Goal: Task Accomplishment & Management: Manage account settings

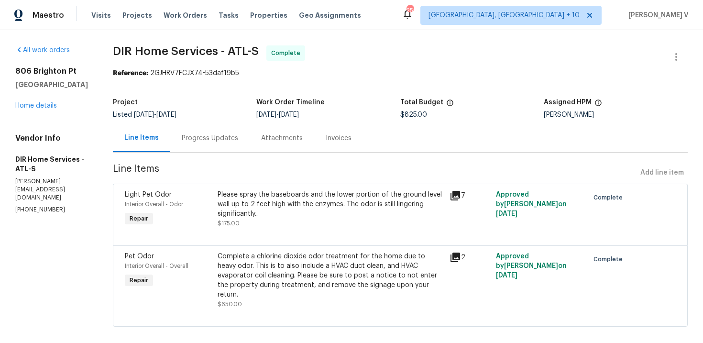
click at [245, 136] on div "Progress Updates" at bounding box center [209, 138] width 79 height 28
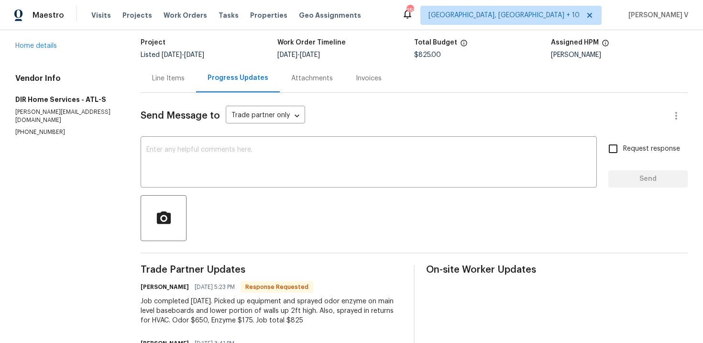
scroll to position [13, 0]
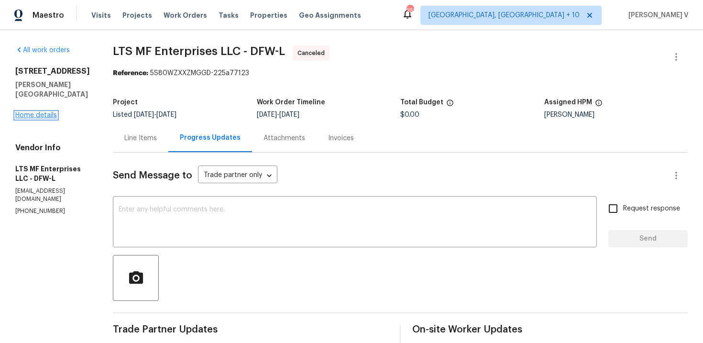
click at [35, 112] on link "Home details" at bounding box center [36, 115] width 42 height 7
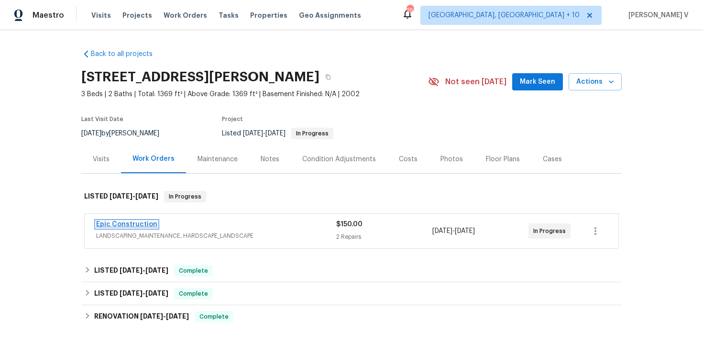
click at [125, 227] on link "Epic Construction" at bounding box center [126, 224] width 61 height 7
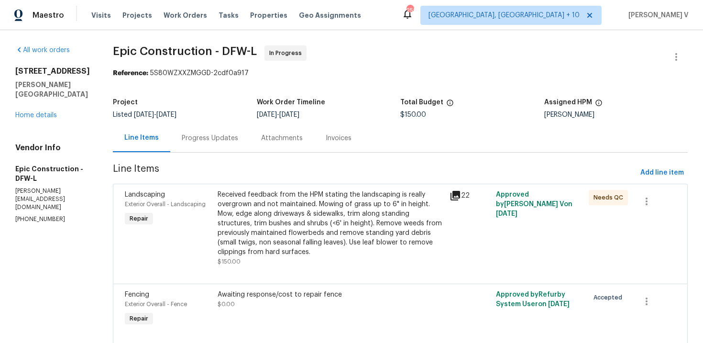
click at [209, 136] on div "Progress Updates" at bounding box center [210, 138] width 56 height 10
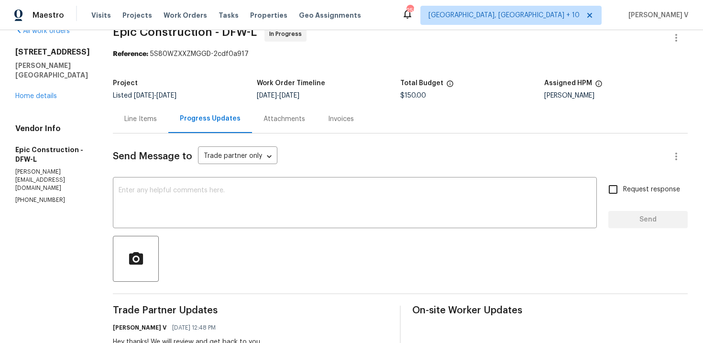
scroll to position [0, 0]
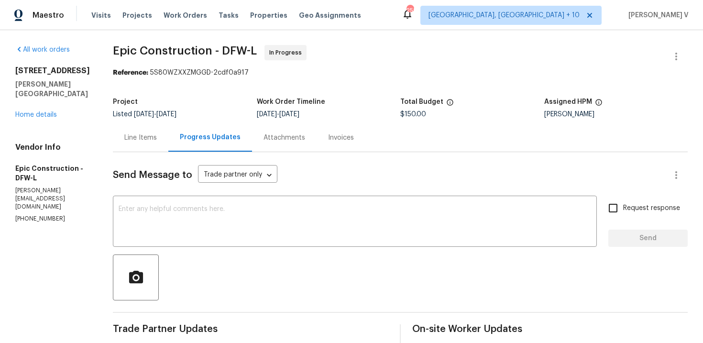
click at [144, 128] on div "Line Items" at bounding box center [141, 137] width 56 height 28
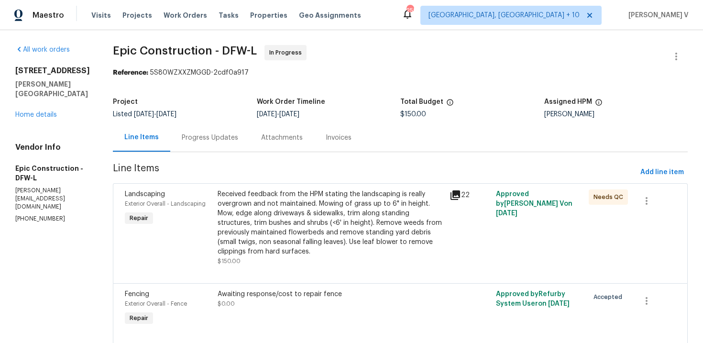
click at [276, 210] on div "Received feedback from the HPM stating the landscaping is really overgrown and …" at bounding box center [331, 222] width 226 height 67
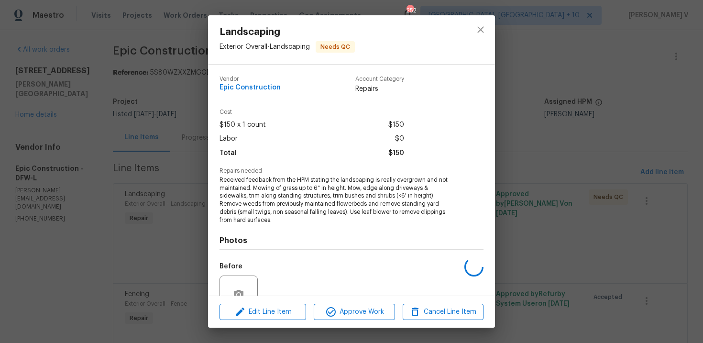
scroll to position [82, 0]
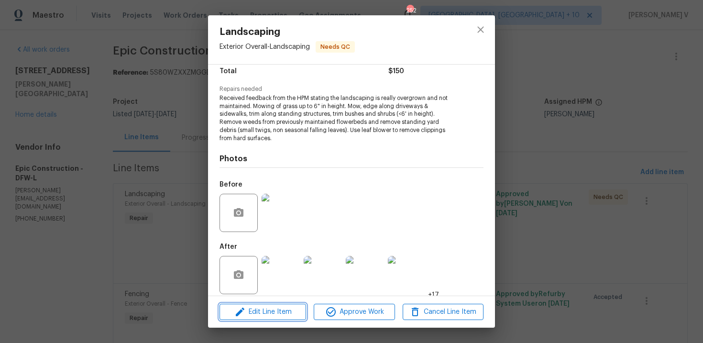
click at [261, 304] on button "Edit Line Item" at bounding box center [263, 312] width 87 height 17
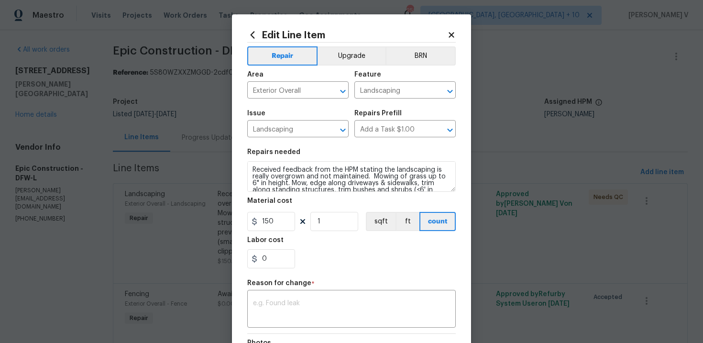
click at [280, 206] on div "Material cost" at bounding box center [351, 204] width 209 height 12
click at [275, 217] on input "150" at bounding box center [271, 221] width 48 height 19
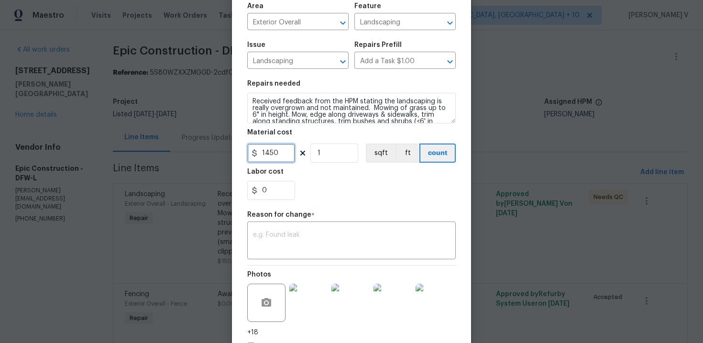
scroll to position [138, 0]
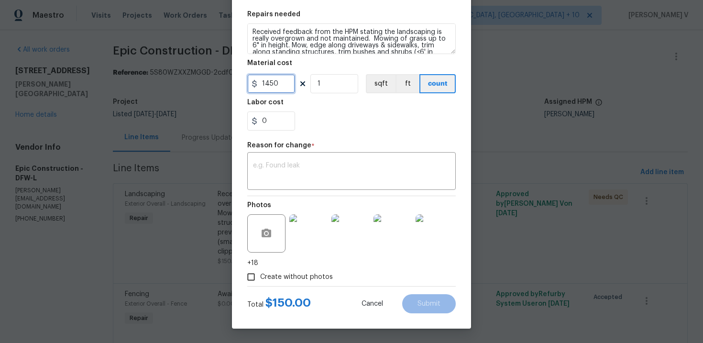
type input "1450"
click at [343, 185] on div "x ​" at bounding box center [351, 172] width 209 height 35
paste textarea "(DV) Updated cost per BR team approval."
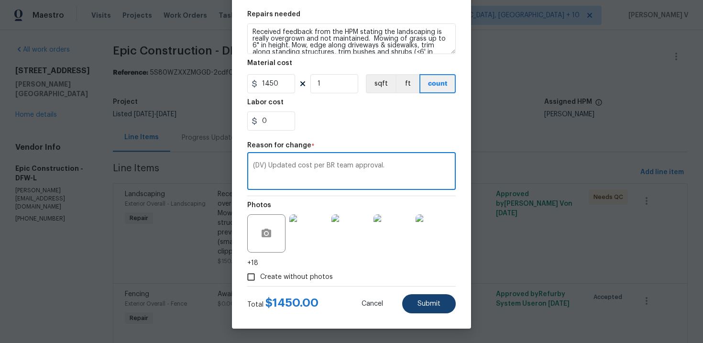
type textarea "(DV) Updated cost per BR team approval."
click at [438, 304] on span "Submit" at bounding box center [429, 303] width 23 height 7
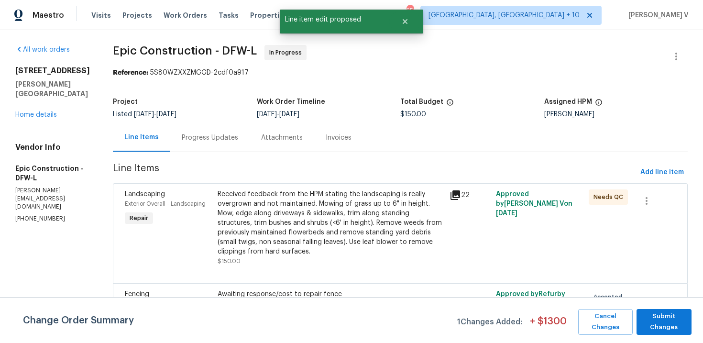
scroll to position [0, 0]
click at [663, 319] on span "Submit Changes" at bounding box center [664, 322] width 45 height 22
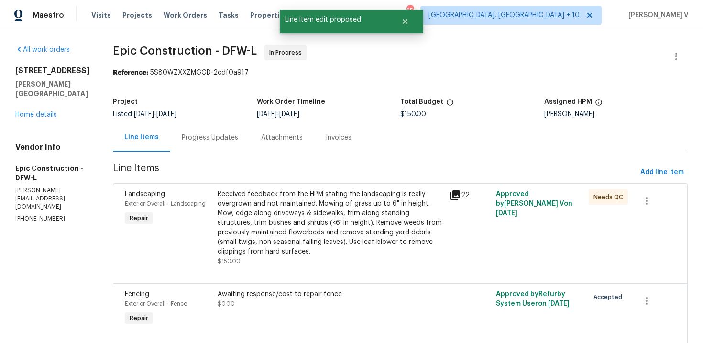
click at [203, 133] on div "Progress Updates" at bounding box center [210, 138] width 56 height 10
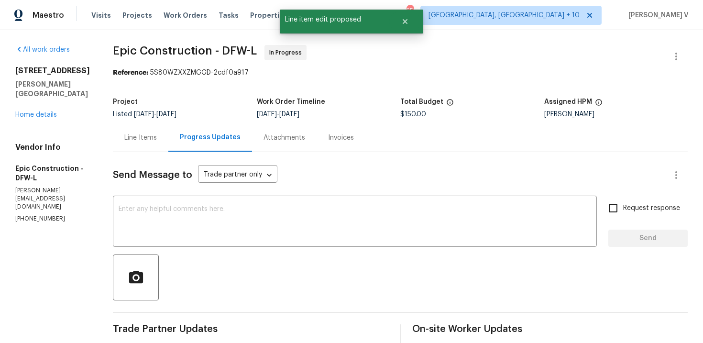
click at [129, 138] on div "Line Items" at bounding box center [140, 138] width 33 height 10
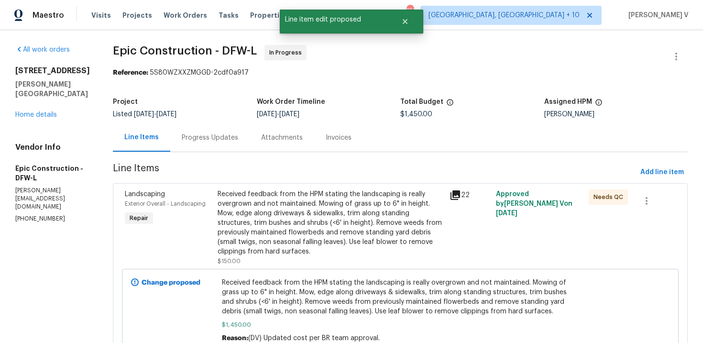
click at [203, 136] on div "Progress Updates" at bounding box center [210, 138] width 56 height 10
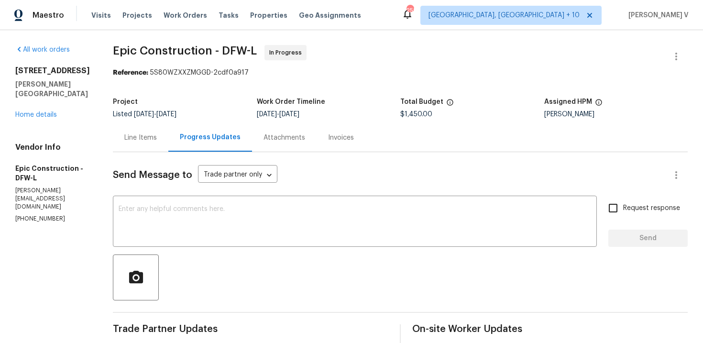
scroll to position [103, 0]
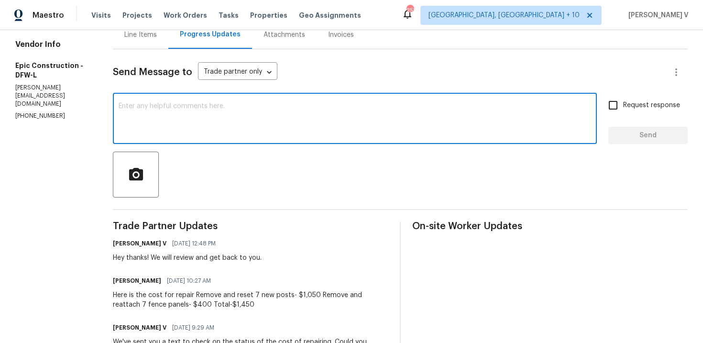
click at [254, 115] on textarea at bounding box center [355, 119] width 473 height 33
paste textarea "Hey, this is approved; we have updated the cost to $. Please let us know the co…"
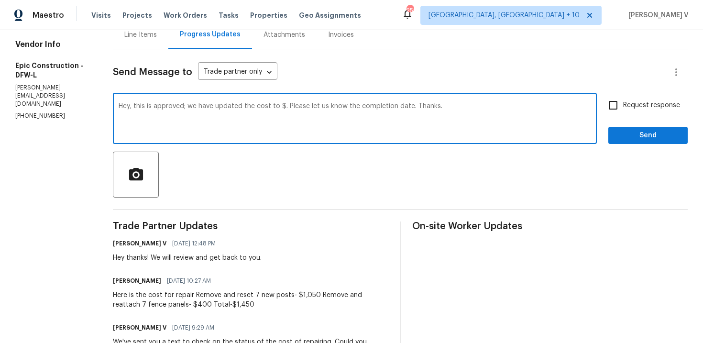
click at [278, 106] on textarea "Hey, this is approved; we have updated the cost to $. Please let us know the co…" at bounding box center [355, 119] width 473 height 33
type textarea "Hey, this is approved; we have updated the cost to $1450. Please let us know th…"
click at [620, 99] on input "Request response" at bounding box center [613, 105] width 20 height 20
checkbox input "true"
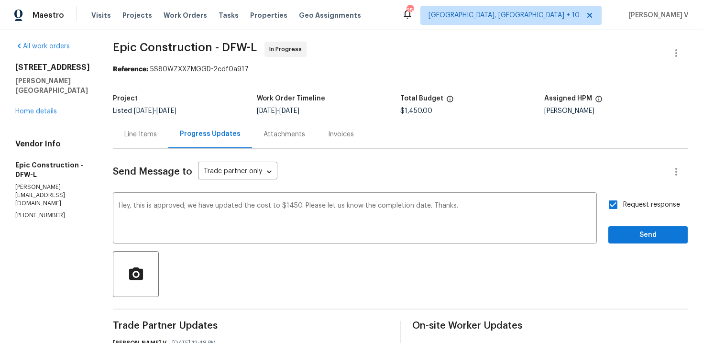
scroll to position [0, 0]
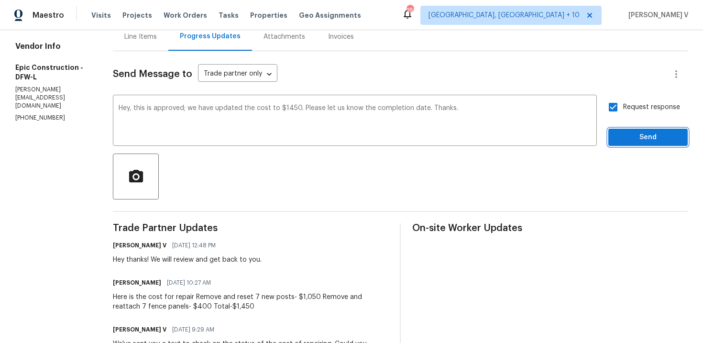
click at [652, 139] on span "Send" at bounding box center [648, 138] width 64 height 12
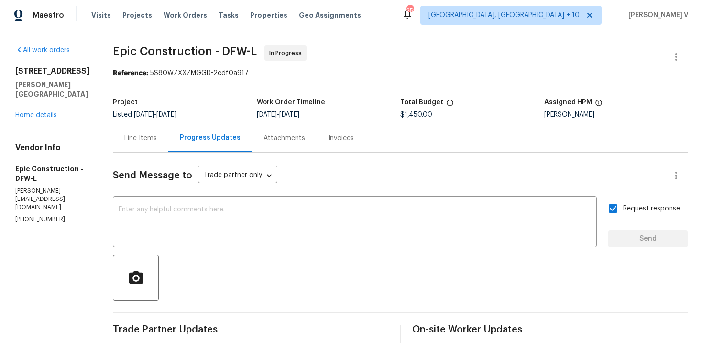
click at [55, 70] on h2 "1013 Post Oak Trl" at bounding box center [52, 72] width 75 height 10
click at [38, 215] on p "(214) 208-1878" at bounding box center [52, 219] width 75 height 8
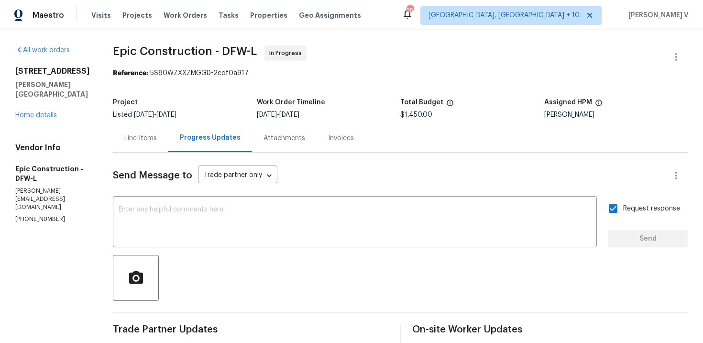
click at [38, 215] on p "(214) 208-1878" at bounding box center [52, 219] width 75 height 8
copy p "(214) 208-1878"
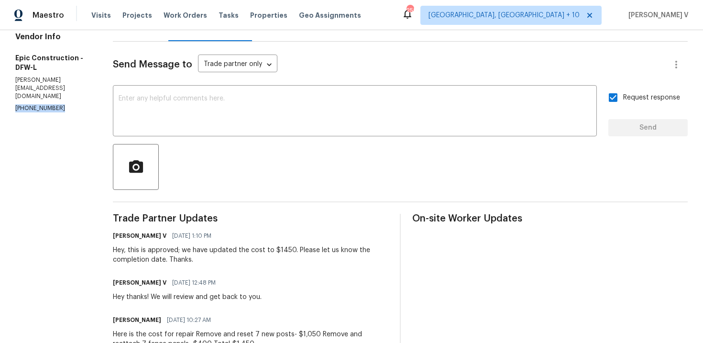
click at [153, 252] on div "Hey, this is approved; we have updated the cost to $1450. Please let us know th…" at bounding box center [251, 254] width 276 height 19
click at [129, 252] on div "Hey, this is approved; we have updated the cost to $1450. Please let us know th…" at bounding box center [251, 254] width 276 height 19
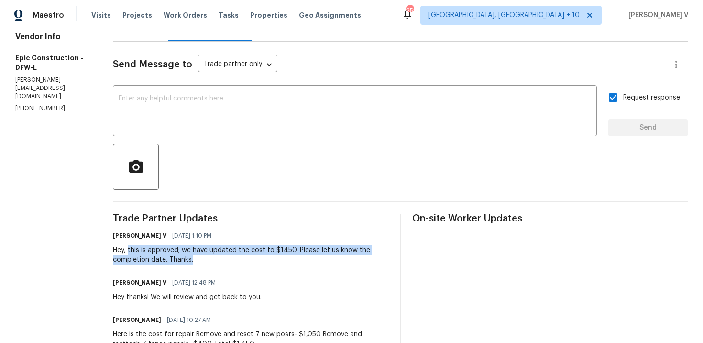
drag, startPoint x: 125, startPoint y: 250, endPoint x: 217, endPoint y: 267, distance: 94.0
copy div "this is approved; we have updated the cost to $1450. Please let us know the com…"
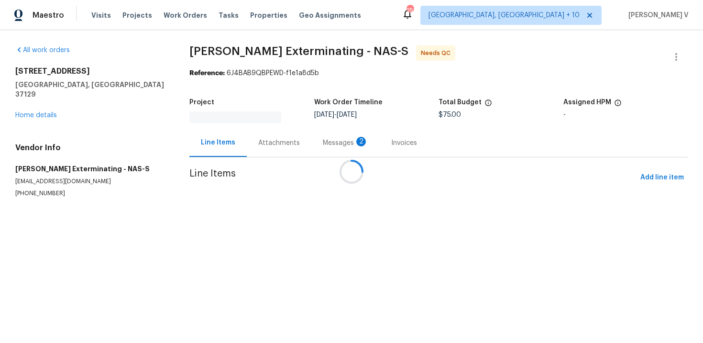
click at [278, 124] on div at bounding box center [351, 171] width 703 height 343
click at [266, 129] on div at bounding box center [351, 171] width 703 height 343
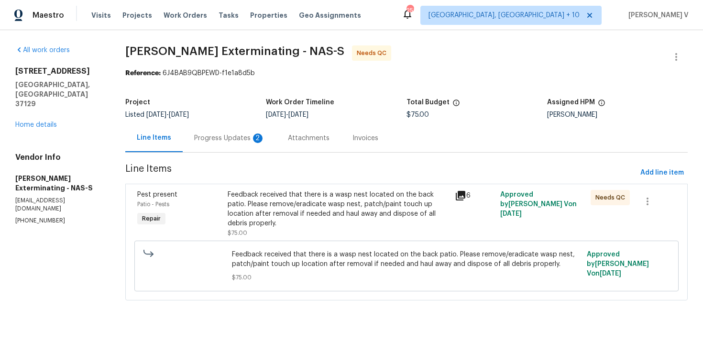
click at [266, 129] on div "Progress Updates 2" at bounding box center [230, 138] width 94 height 28
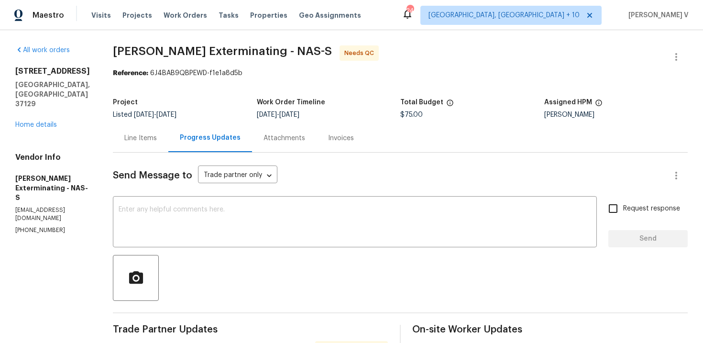
click at [138, 149] on div "Line Items" at bounding box center [141, 138] width 56 height 28
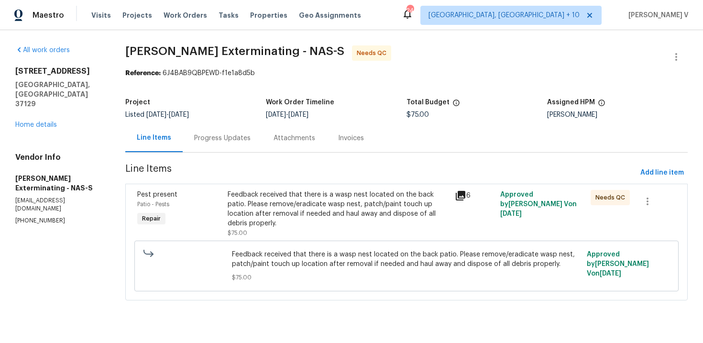
click at [288, 198] on div "Feedback received that there is a wasp nest located on the back patio. Please r…" at bounding box center [338, 209] width 221 height 38
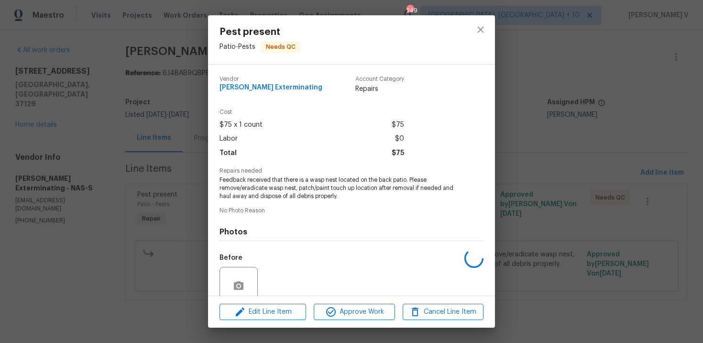
scroll to position [81, 0]
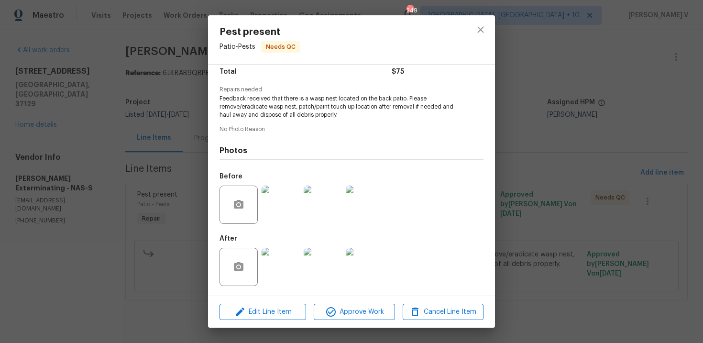
click at [278, 256] on img at bounding box center [281, 267] width 38 height 38
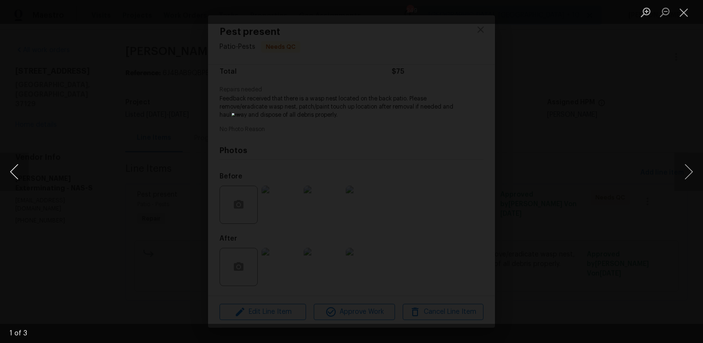
click at [13, 177] on button "Previous image" at bounding box center [14, 172] width 29 height 38
click at [560, 113] on div "Lightbox" at bounding box center [351, 171] width 703 height 343
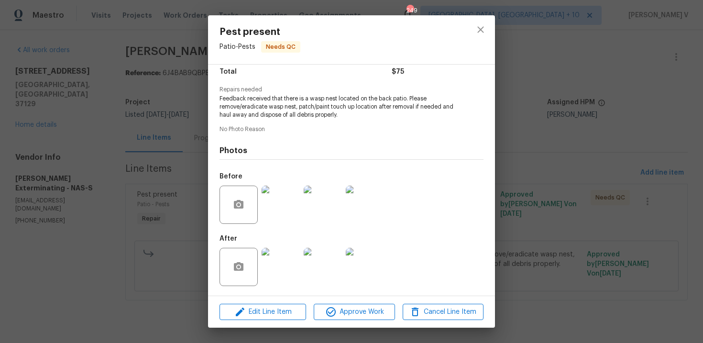
click at [310, 206] on img at bounding box center [323, 205] width 38 height 38
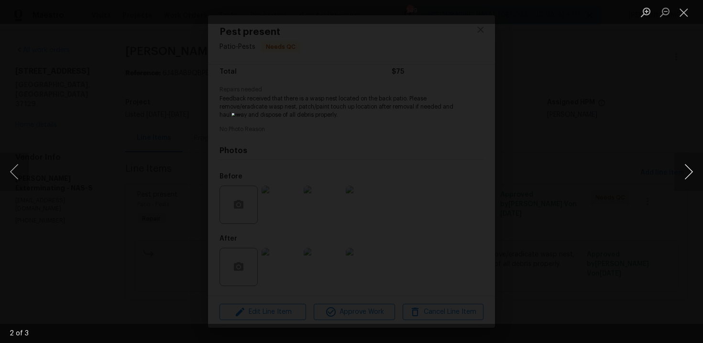
click at [688, 169] on button "Next image" at bounding box center [689, 172] width 29 height 38
click at [655, 149] on div "Lightbox" at bounding box center [351, 171] width 703 height 343
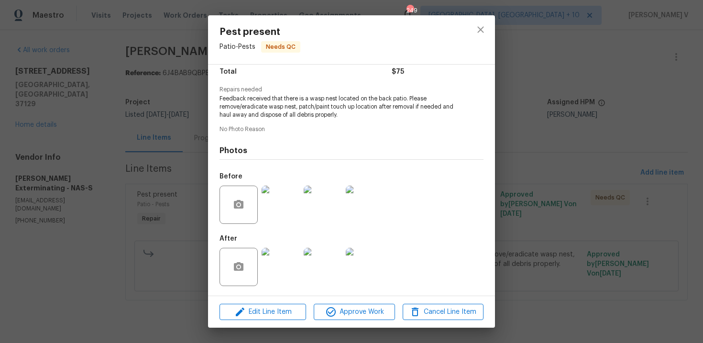
click at [655, 149] on div "Pest present Patio - Pests Needs QC Vendor Belle Meade Exterminating Account Ca…" at bounding box center [351, 171] width 703 height 343
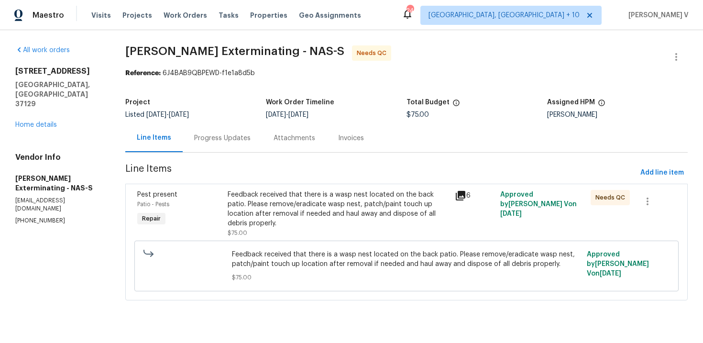
click at [218, 142] on div "Progress Updates" at bounding box center [222, 138] width 56 height 10
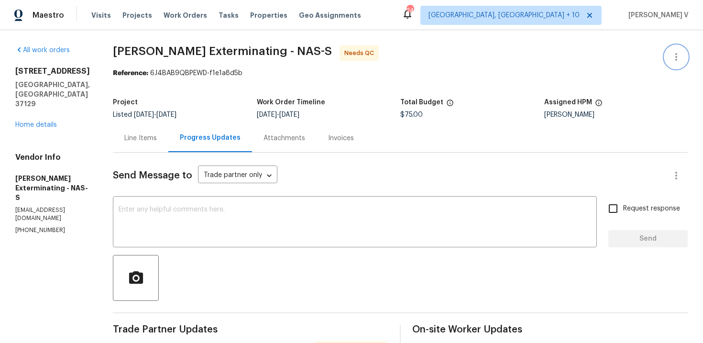
click at [679, 48] on button "button" at bounding box center [676, 56] width 23 height 23
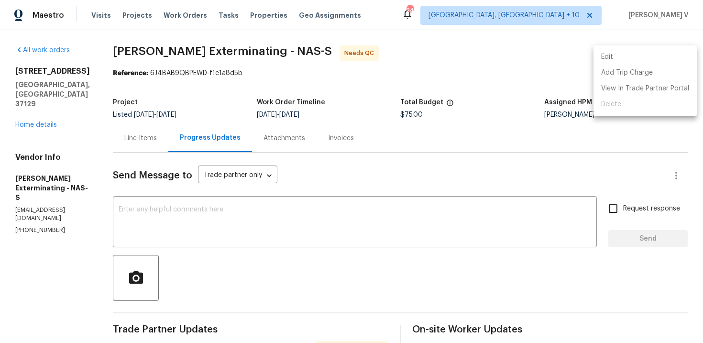
click at [679, 48] on ul "Edit Add Trip Charge View In Trade Partner Portal Delete" at bounding box center [645, 80] width 103 height 71
click at [654, 54] on li "Edit" at bounding box center [645, 57] width 103 height 16
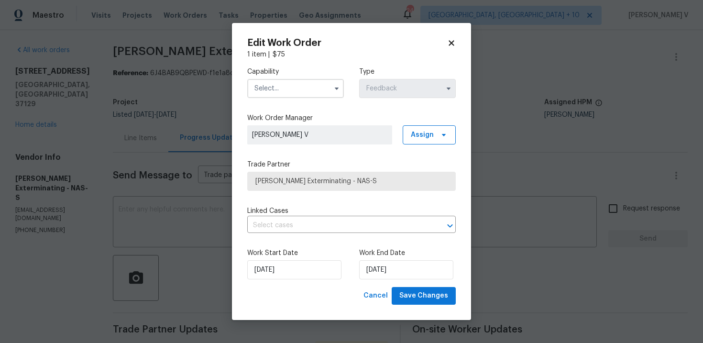
click at [319, 87] on input "text" at bounding box center [295, 88] width 97 height 19
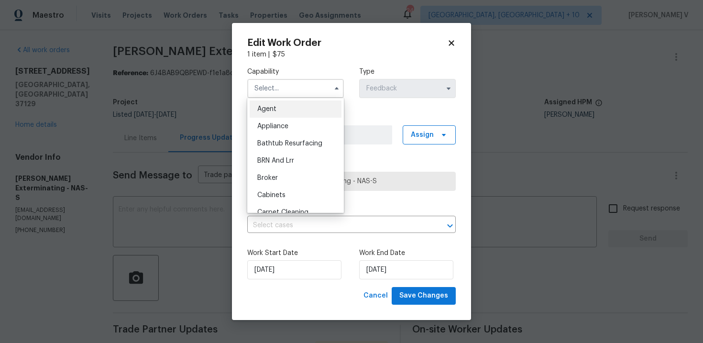
click at [293, 104] on div "Agent" at bounding box center [296, 108] width 92 height 17
type input "Agent"
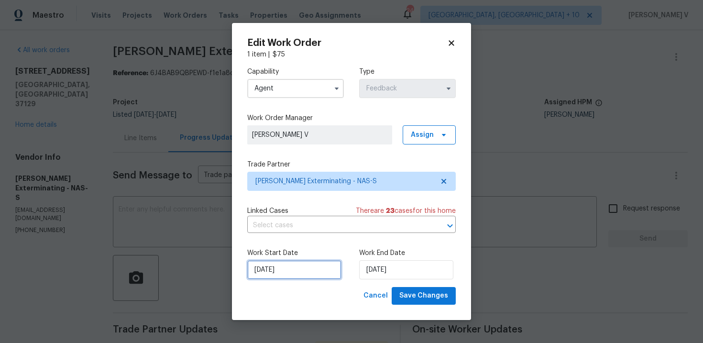
click at [309, 274] on input "18/09/2025" at bounding box center [294, 269] width 94 height 19
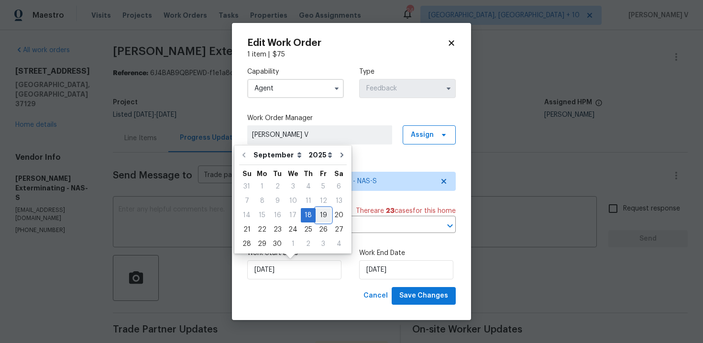
click at [319, 218] on div "19" at bounding box center [323, 215] width 15 height 13
type input "19/09/2025"
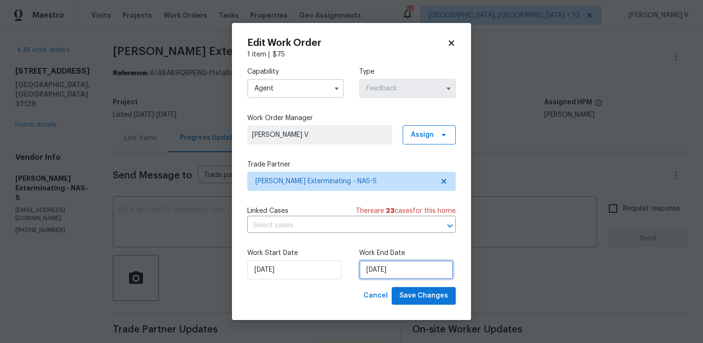
click at [368, 265] on input "22/09/2025" at bounding box center [406, 269] width 94 height 19
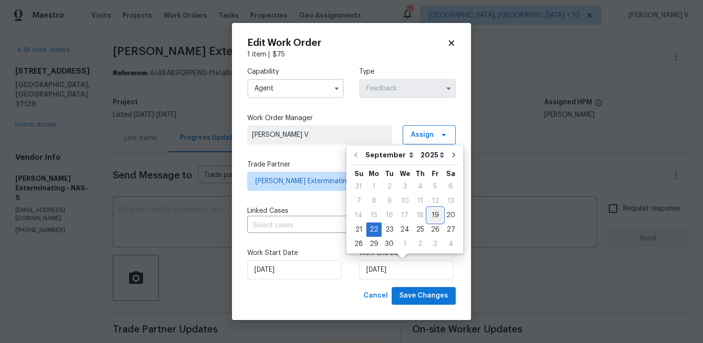
click at [428, 212] on div "19" at bounding box center [435, 215] width 15 height 13
type input "19/09/2025"
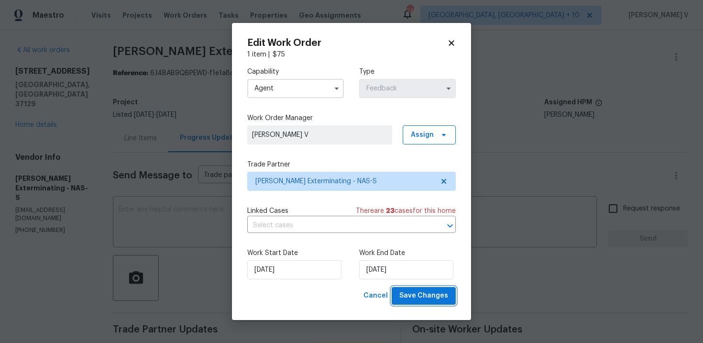
click at [419, 295] on span "Save Changes" at bounding box center [424, 296] width 49 height 12
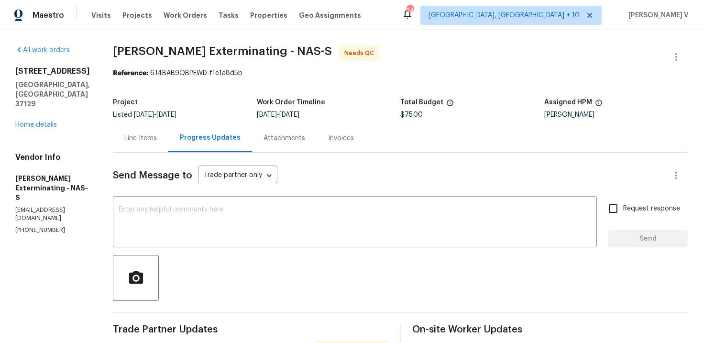
click at [133, 148] on div "Line Items" at bounding box center [141, 138] width 56 height 28
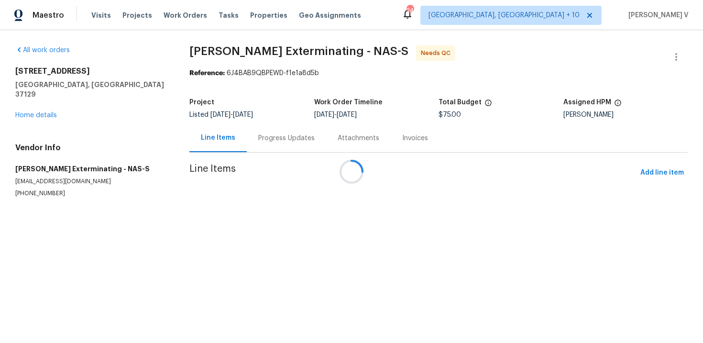
click at [334, 225] on div at bounding box center [351, 171] width 703 height 343
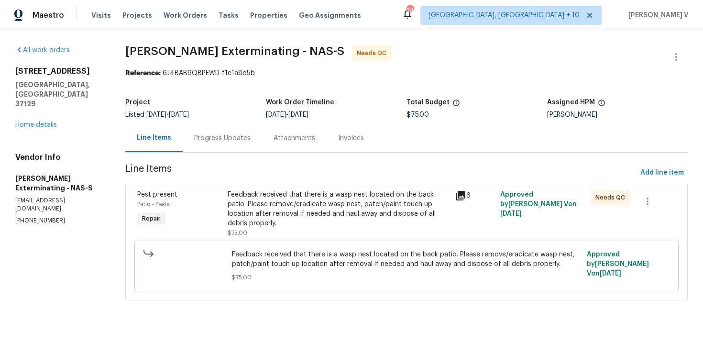
click at [338, 214] on div "Feedback received that there is a wasp nest located on the back patio. Please r…" at bounding box center [338, 209] width 221 height 38
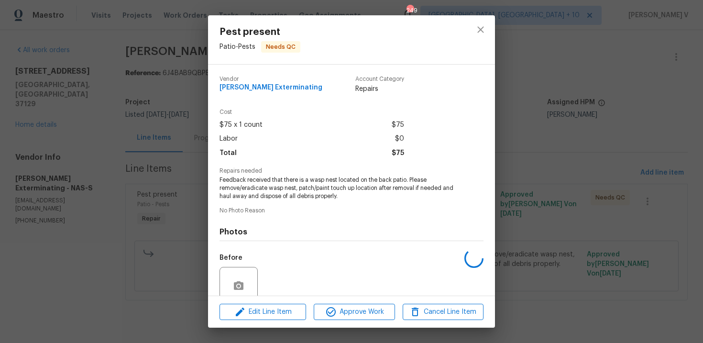
scroll to position [81, 0]
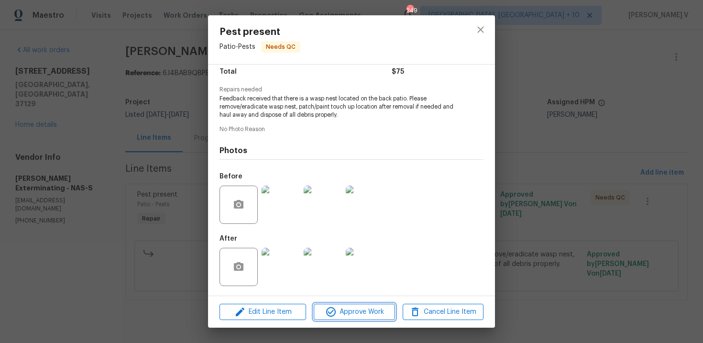
click at [349, 308] on span "Approve Work" at bounding box center [354, 312] width 75 height 12
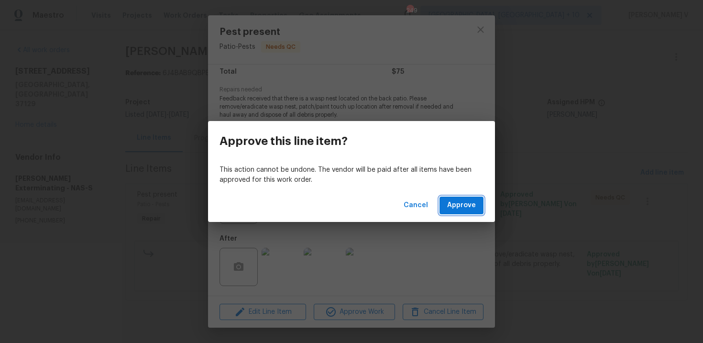
click at [466, 204] on span "Approve" at bounding box center [461, 206] width 29 height 12
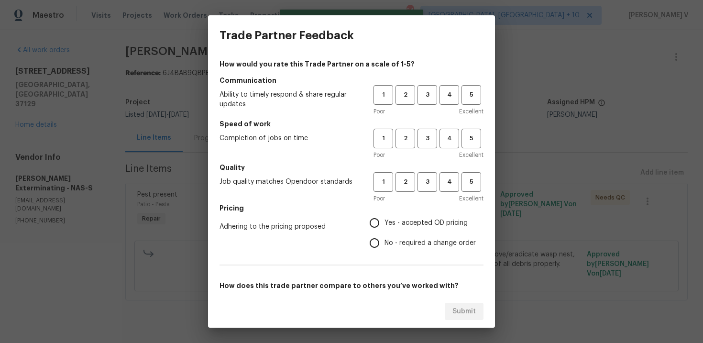
click at [436, 84] on h5 "Communication" at bounding box center [352, 81] width 264 height 10
click at [428, 97] on span "3" at bounding box center [428, 94] width 18 height 11
click at [425, 129] on button "3" at bounding box center [428, 139] width 20 height 20
click at [424, 198] on div "Poor Excellent" at bounding box center [429, 199] width 110 height 10
click at [425, 183] on span "3" at bounding box center [428, 182] width 18 height 11
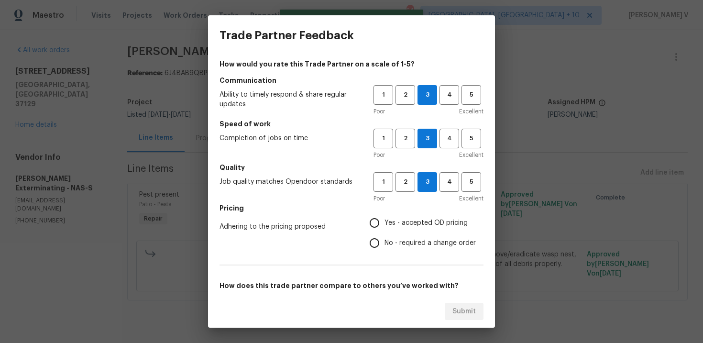
click at [373, 235] on input "No - required a change order" at bounding box center [375, 243] width 20 height 20
radio input "true"
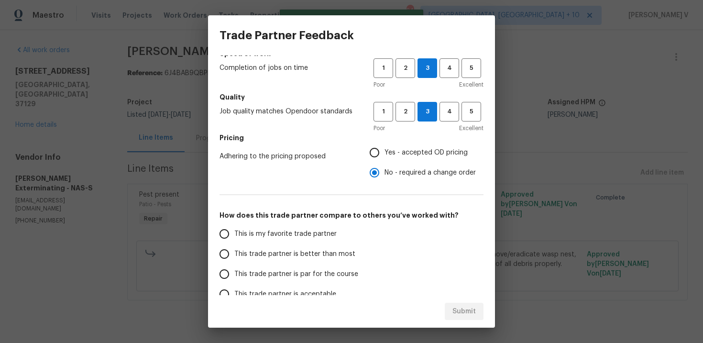
click at [329, 246] on label "This trade partner is better than most" at bounding box center [289, 254] width 151 height 20
click at [234, 246] on input "This trade partner is better than most" at bounding box center [224, 254] width 20 height 20
click at [461, 308] on span "Submit" at bounding box center [464, 312] width 23 height 12
radio input "true"
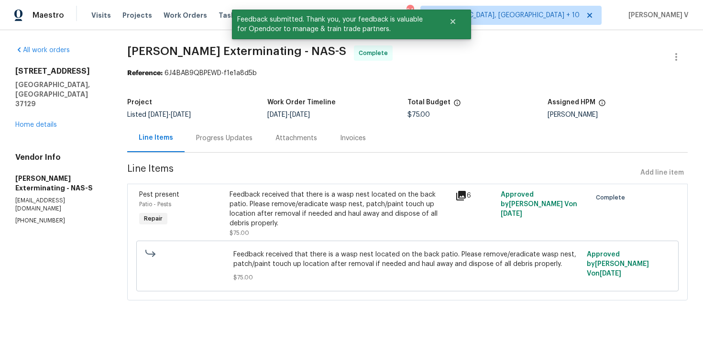
click at [234, 142] on div "Progress Updates" at bounding box center [224, 138] width 56 height 10
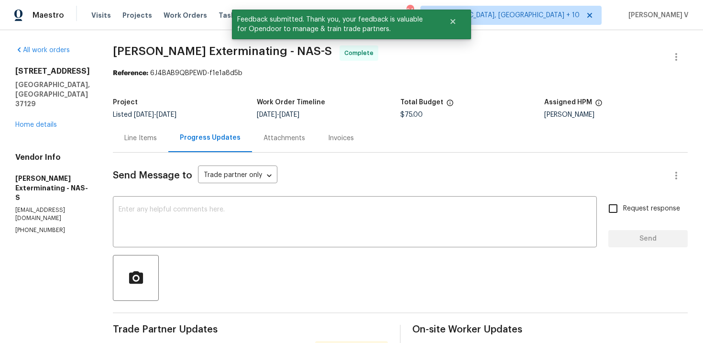
scroll to position [144, 0]
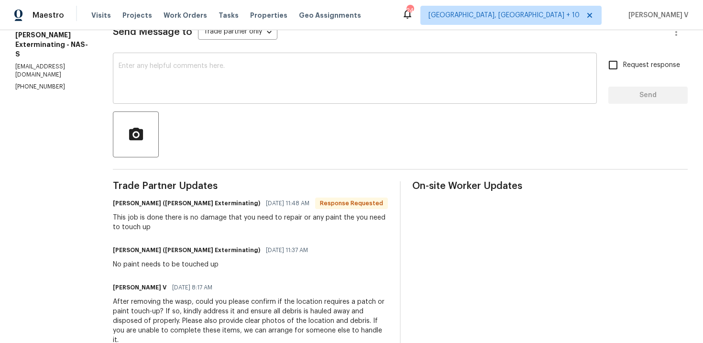
click at [189, 100] on div "x ​" at bounding box center [355, 79] width 484 height 49
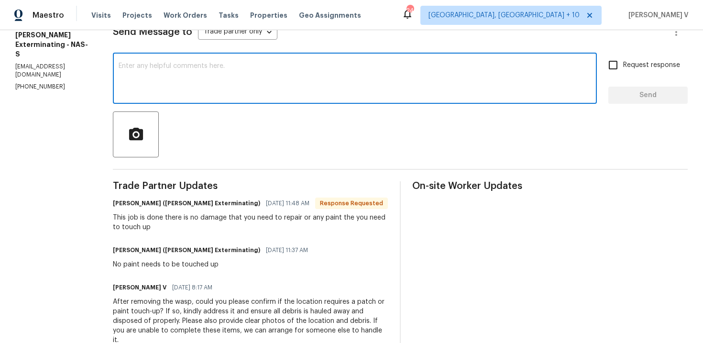
paste textarea "Hey, the work order has been approved. Thanks for the job :)"
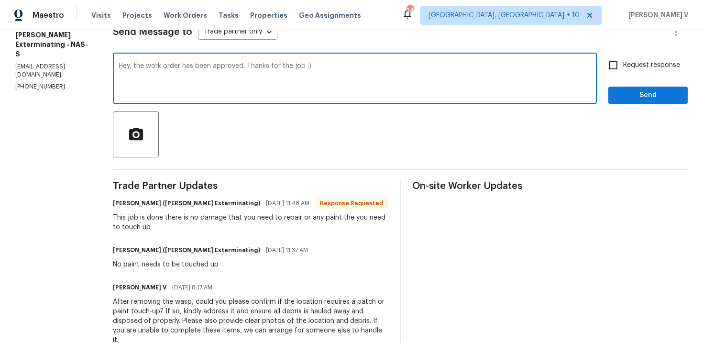
drag, startPoint x: 127, startPoint y: 66, endPoint x: 101, endPoint y: 66, distance: 25.4
click at [101, 66] on div "All work orders 5048 Bridgemore Blvd Murfreesboro, TN 37129 Home details Vendor…" at bounding box center [351, 219] width 703 height 664
type textarea "Great, the work order has been approved. Thanks for the job :)"
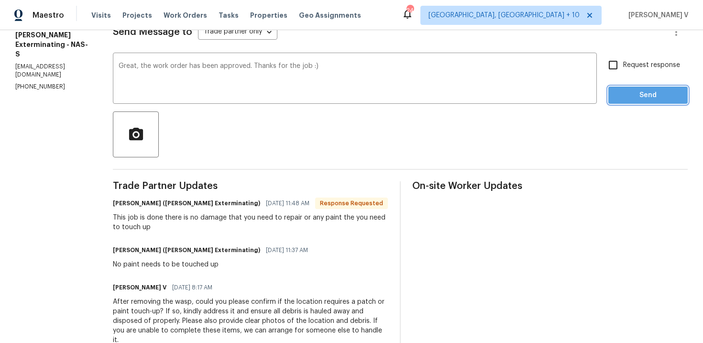
click at [619, 96] on span "Send" at bounding box center [648, 95] width 64 height 12
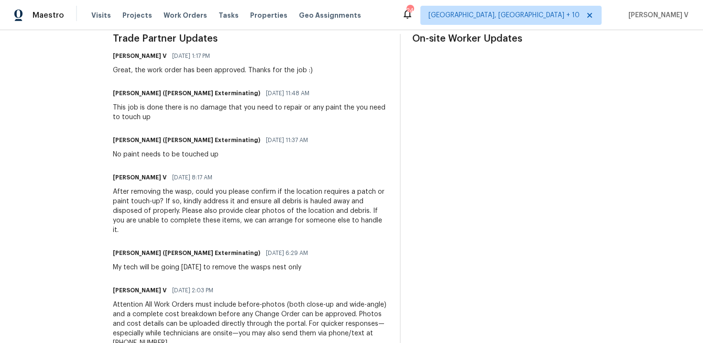
scroll to position [0, 0]
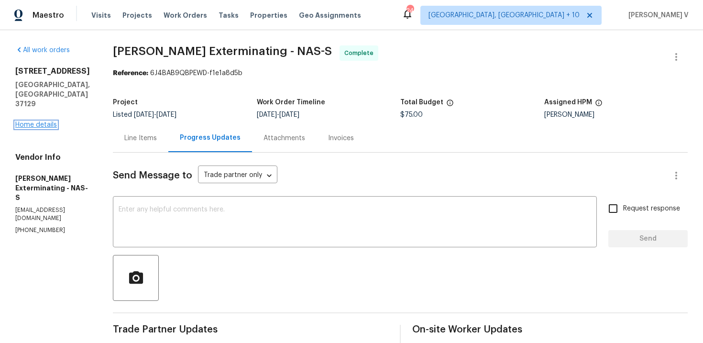
click at [40, 126] on link "Home details" at bounding box center [36, 125] width 42 height 7
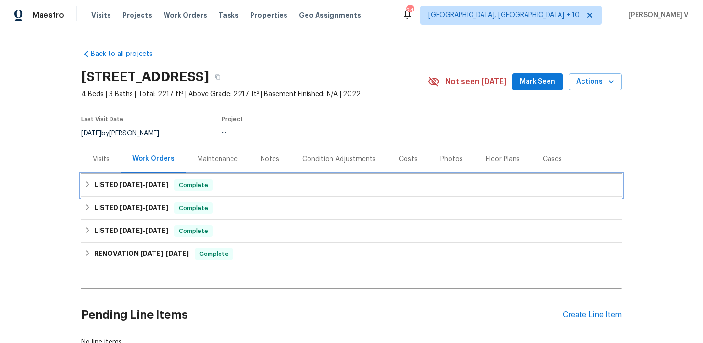
click at [154, 179] on h6 "LISTED 9/18/25 - 9/19/25" at bounding box center [131, 184] width 74 height 11
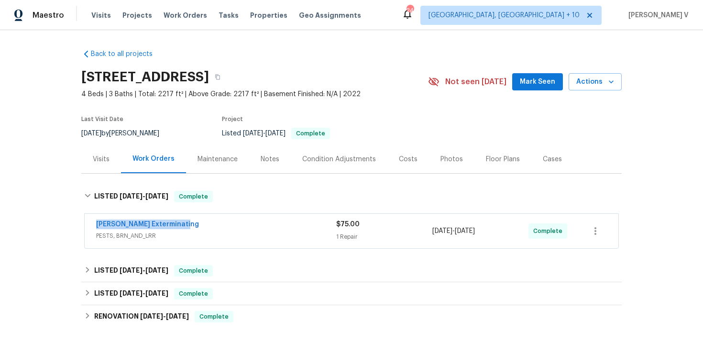
drag, startPoint x: 151, startPoint y: 222, endPoint x: 212, endPoint y: 222, distance: 61.7
click at [212, 222] on div "Belle Meade Exterminating PESTS, BRN_AND_LRR $75.00 1 Repair 9/19/2025 - 9/19/2…" at bounding box center [352, 231] width 534 height 34
copy link "Belle Meade Exterminating"
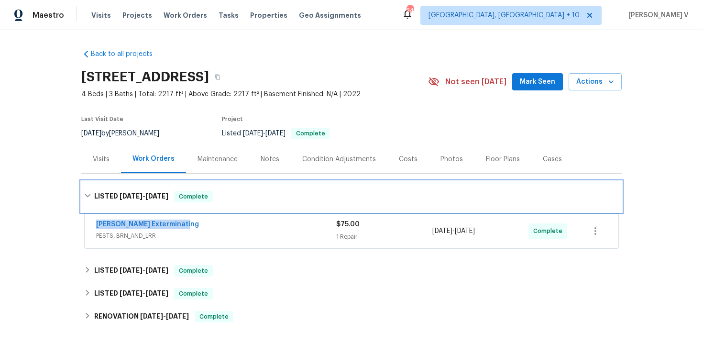
click at [238, 211] on div "LISTED 9/18/25 - 9/19/25 Complete" at bounding box center [351, 196] width 541 height 31
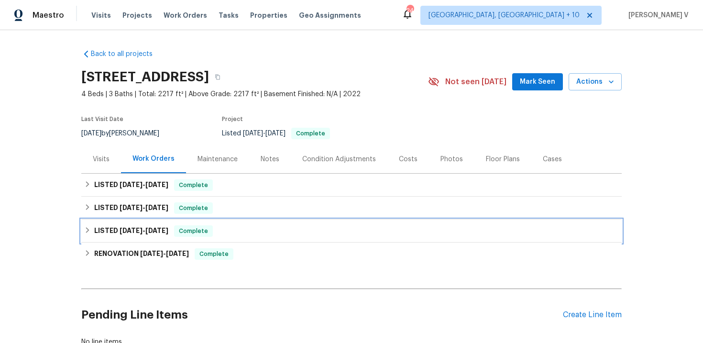
click at [243, 222] on div "LISTED 2/12/25 - 2/13/25 Complete" at bounding box center [351, 231] width 541 height 23
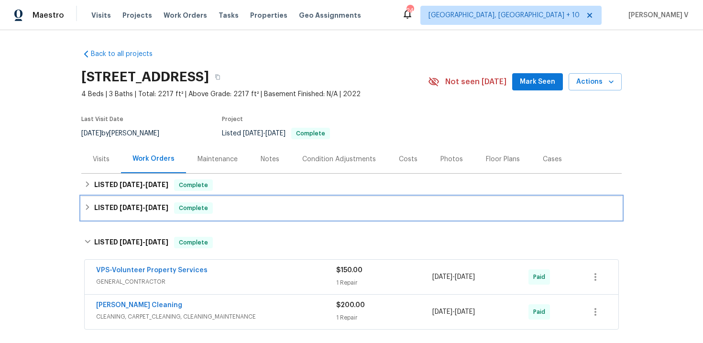
click at [252, 197] on div "LISTED 3/8/25 - 3/10/25 Complete" at bounding box center [351, 208] width 541 height 23
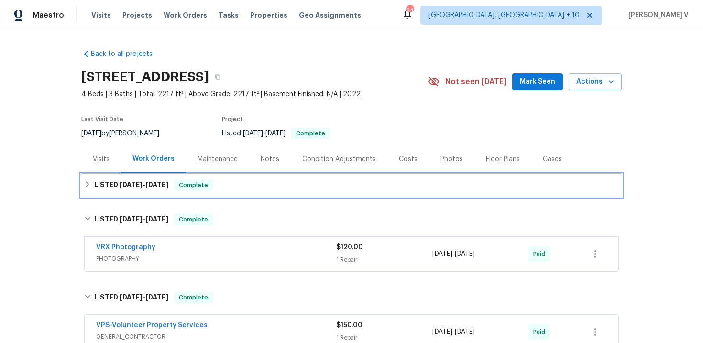
click at [267, 184] on div "LISTED 9/18/25 - 9/19/25 Complete" at bounding box center [351, 184] width 535 height 11
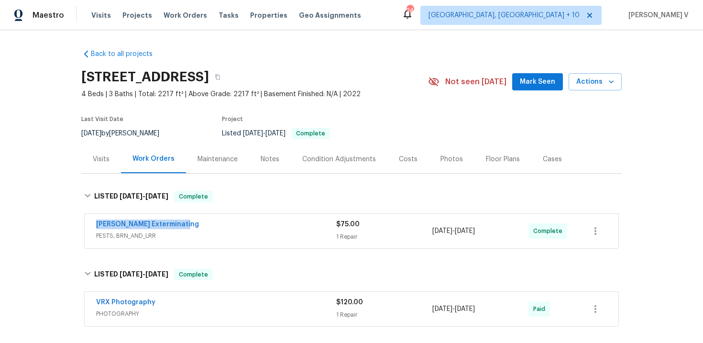
click at [267, 229] on div "Belle Meade Exterminating" at bounding box center [216, 225] width 240 height 11
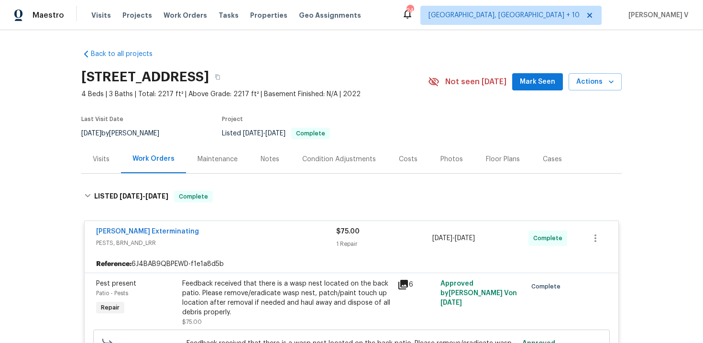
click at [252, 286] on div "Feedback received that there is a wasp nest located on the back patio. Please r…" at bounding box center [287, 298] width 210 height 38
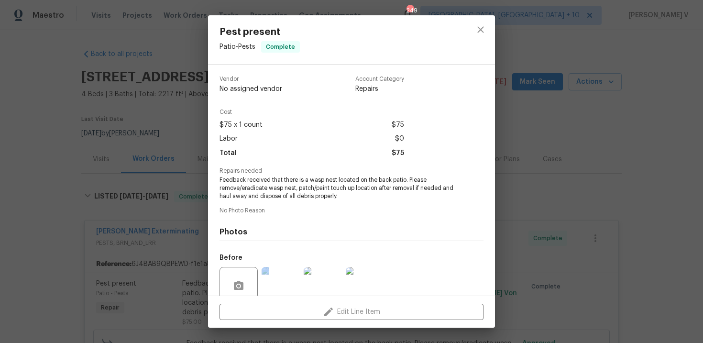
click at [252, 286] on div at bounding box center [239, 286] width 38 height 38
click at [281, 196] on span "Feedback received that there is a wasp nest located on the back patio. Please r…" at bounding box center [339, 188] width 238 height 24
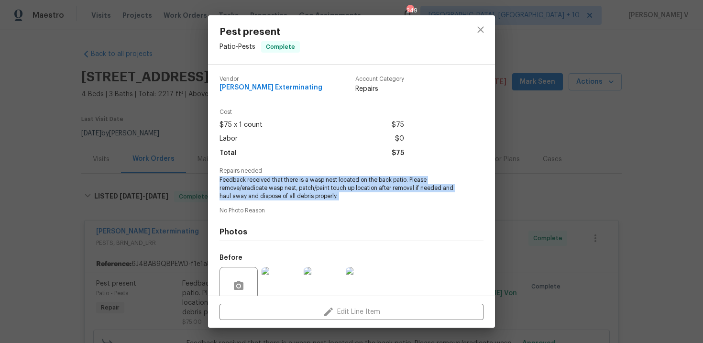
copy span "Feedback received that there is a wasp nest located on the back patio. Please r…"
click at [180, 130] on div "Pest present Patio - Pests Complete Vendor Belle Meade Exterminating Account Ca…" at bounding box center [351, 171] width 703 height 343
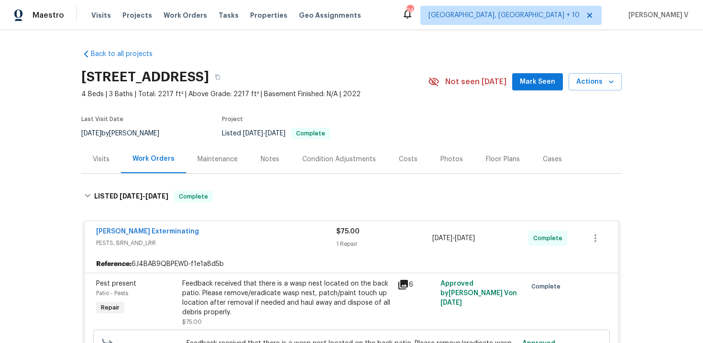
click at [137, 227] on span "Belle Meade Exterminating" at bounding box center [147, 232] width 103 height 10
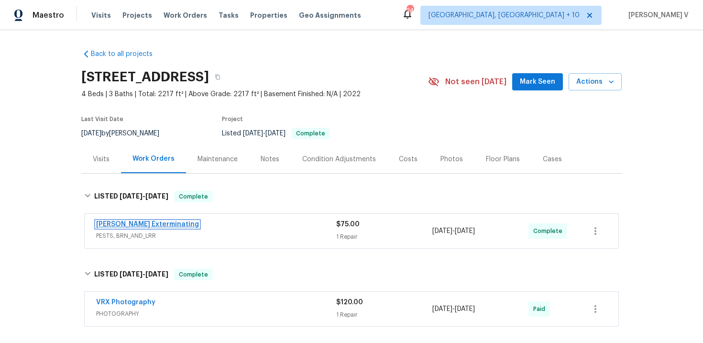
click at [137, 226] on link "Belle Meade Exterminating" at bounding box center [147, 224] width 103 height 7
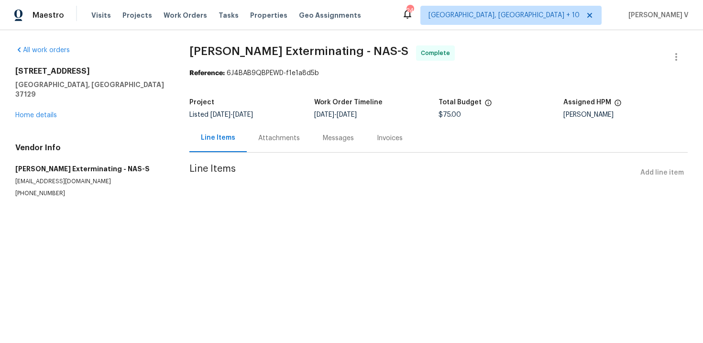
click at [276, 123] on div "Project Listed 9/18/2025 - 9/19/2025 Work Order Timeline 9/19/2025 - 9/19/2025 …" at bounding box center [438, 108] width 499 height 31
click at [262, 133] on div "Progress Updates" at bounding box center [286, 138] width 79 height 28
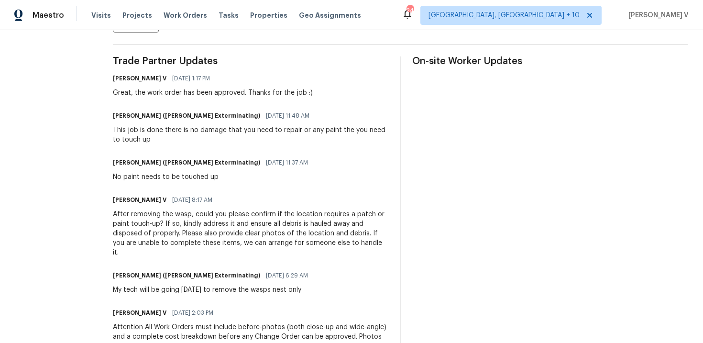
scroll to position [297, 0]
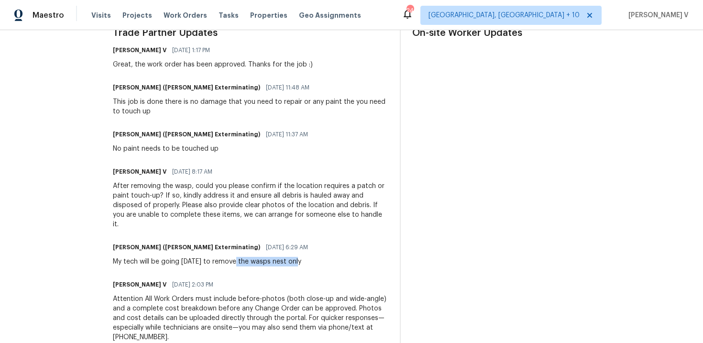
drag, startPoint x: 231, startPoint y: 251, endPoint x: 316, endPoint y: 252, distance: 85.2
click at [316, 252] on div "Shannon Roberts (Belle Meade Exterminating) 09/19/2025 6:29 AM My tech will be …" at bounding box center [251, 254] width 276 height 26
copy div "the wasps nest only"
drag, startPoint x: 204, startPoint y: 251, endPoint x: 326, endPoint y: 253, distance: 122.0
click at [326, 253] on div "Shannon Roberts (Belle Meade Exterminating) 09/19/2025 6:29 AM My tech will be …" at bounding box center [251, 254] width 276 height 26
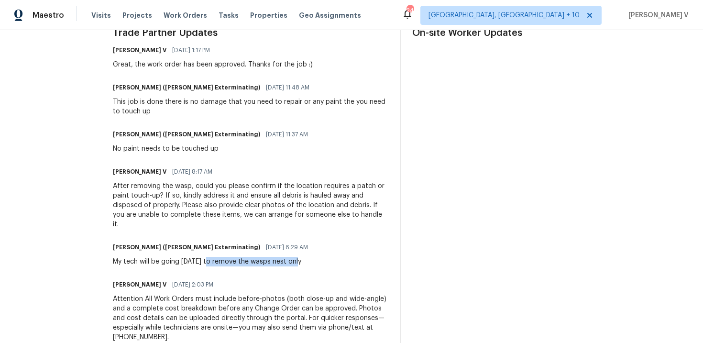
copy div "remove the wasps nest only"
click at [166, 127] on div "Trade Partner Updates Divya Dharshini V 09/19/2025 1:17 PM Great, the work orde…" at bounding box center [251, 223] width 276 height 391
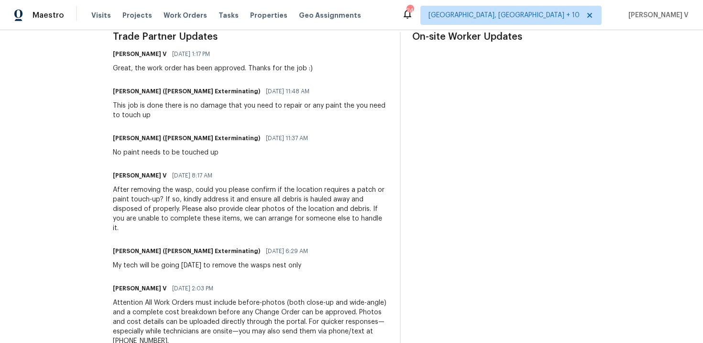
click at [115, 111] on div "This job is done there is no damage that you need to repair or any paint the yo…" at bounding box center [251, 110] width 276 height 19
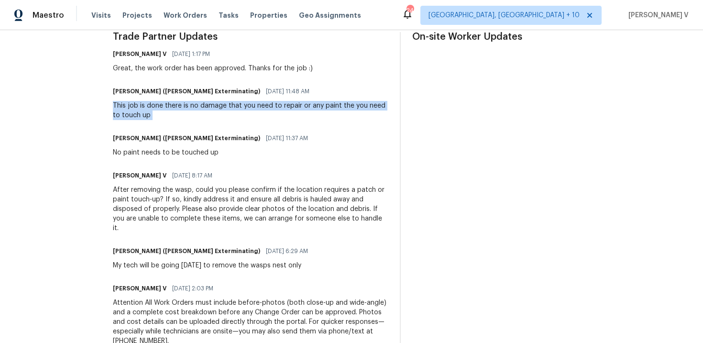
copy div "This job is done there is no damage that you need to repair or any paint the yo…"
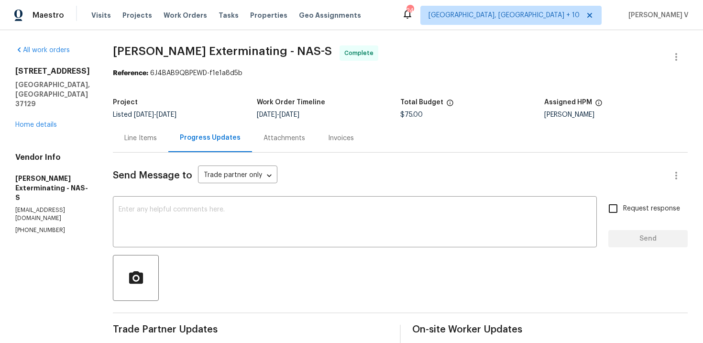
click at [122, 133] on div "Line Items" at bounding box center [141, 138] width 56 height 28
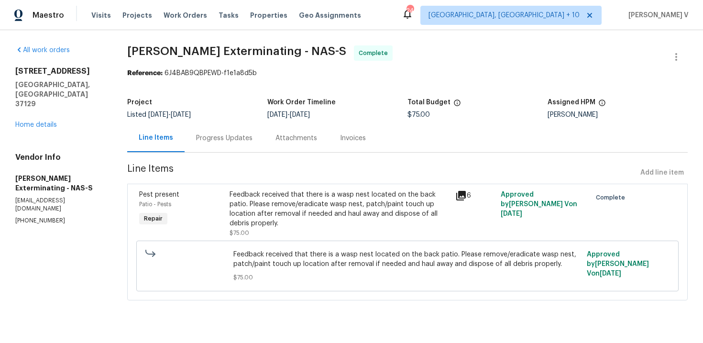
click at [335, 203] on div "Feedback received that there is a wasp nest located on the back patio. Please r…" at bounding box center [340, 209] width 221 height 38
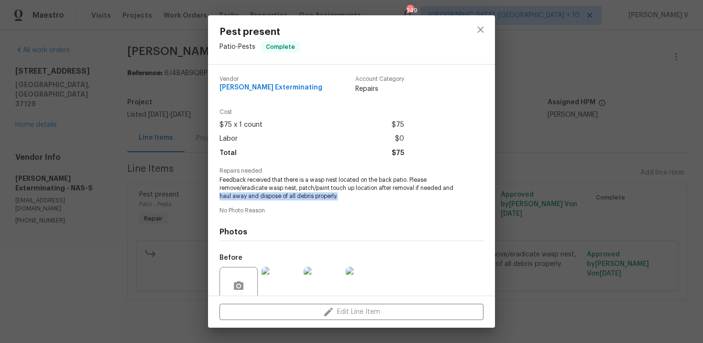
drag, startPoint x: 218, startPoint y: 197, endPoint x: 355, endPoint y: 199, distance: 136.9
click at [355, 199] on div "Vendor Belle Meade Exterminating Account Category Repairs Cost $75 x 1 count $7…" at bounding box center [351, 180] width 287 height 231
copy span "haul away and dispose of all debris properly."
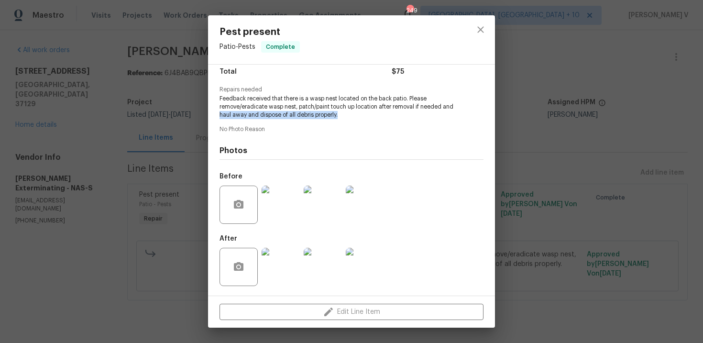
click at [278, 271] on img at bounding box center [281, 267] width 38 height 38
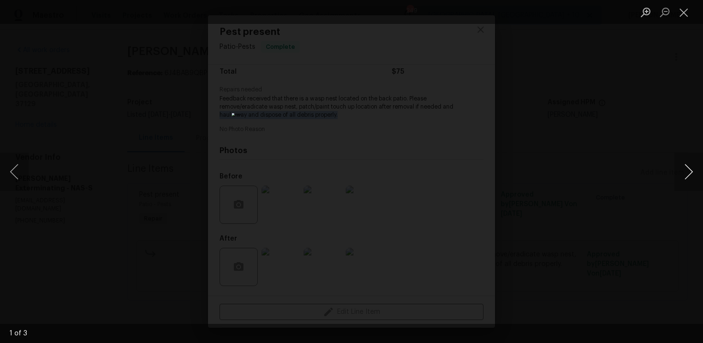
click at [687, 169] on button "Next image" at bounding box center [689, 172] width 29 height 38
click at [690, 169] on button "Next image" at bounding box center [689, 172] width 29 height 38
click at [496, 99] on div "Lightbox" at bounding box center [351, 171] width 703 height 343
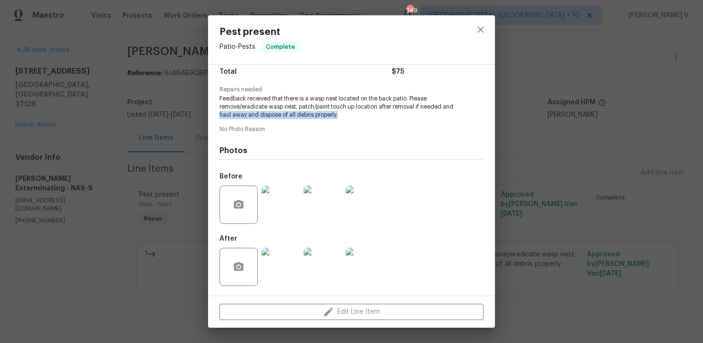
click at [323, 200] on img at bounding box center [323, 205] width 38 height 38
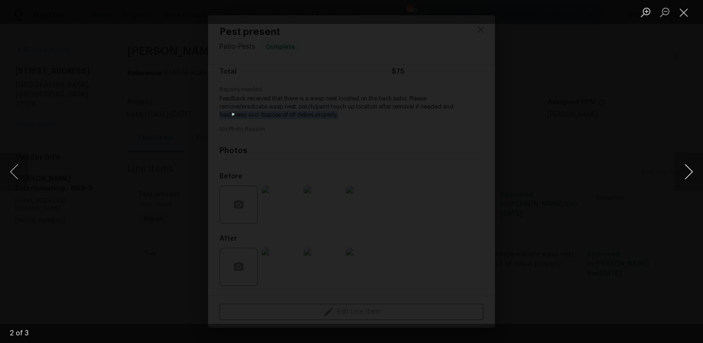
click at [683, 175] on button "Next image" at bounding box center [689, 172] width 29 height 38
click at [8, 170] on button "Previous image" at bounding box center [14, 172] width 29 height 38
click at [355, 7] on div "2 of 3" at bounding box center [351, 171] width 703 height 343
click at [36, 78] on div "Lightbox" at bounding box center [351, 171] width 703 height 343
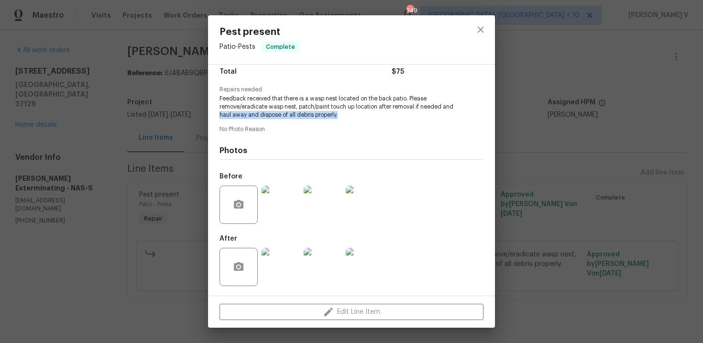
click at [36, 78] on div "Pest present Patio - Pests Complete Vendor Belle Meade Exterminating Account Ca…" at bounding box center [351, 171] width 703 height 343
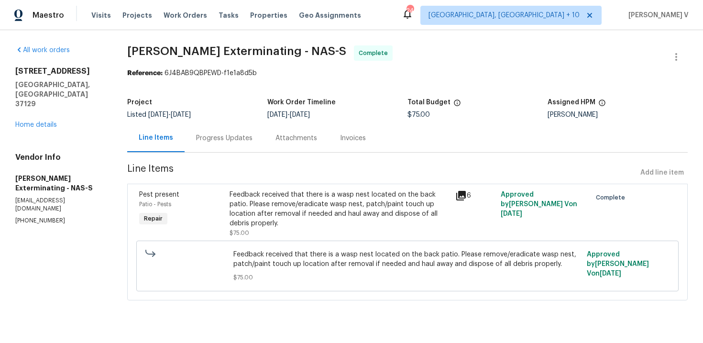
click at [204, 135] on div "Progress Updates" at bounding box center [224, 138] width 56 height 10
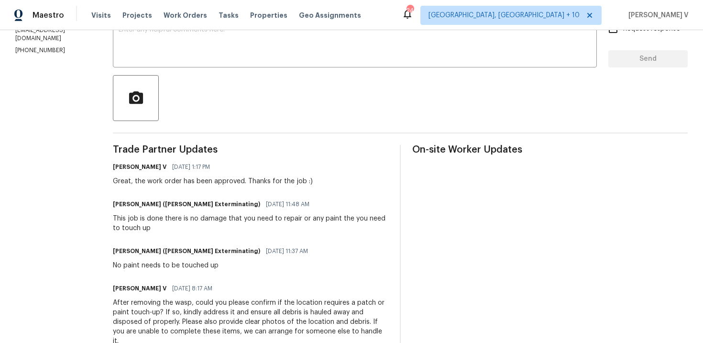
scroll to position [379, 0]
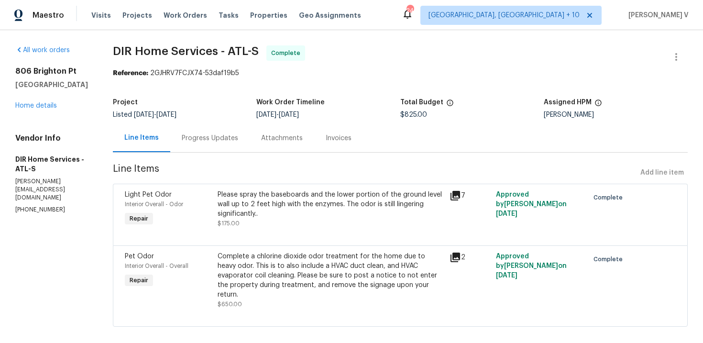
click at [193, 148] on div "Progress Updates" at bounding box center [209, 138] width 79 height 28
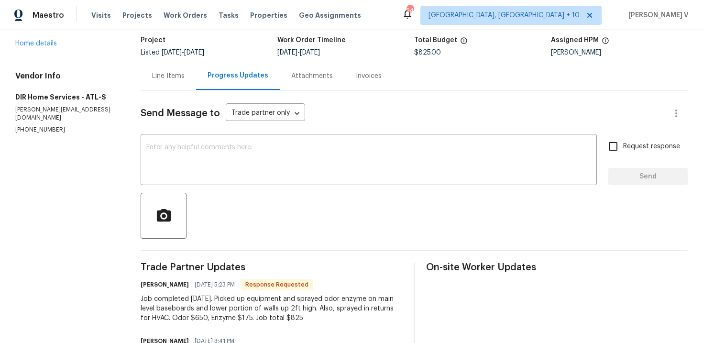
scroll to position [60, 0]
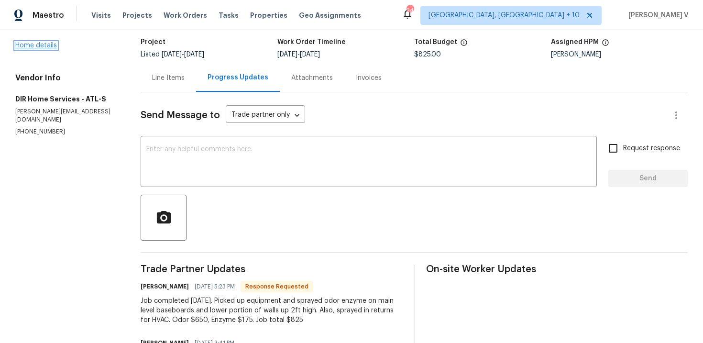
click at [42, 48] on link "Home details" at bounding box center [36, 45] width 42 height 7
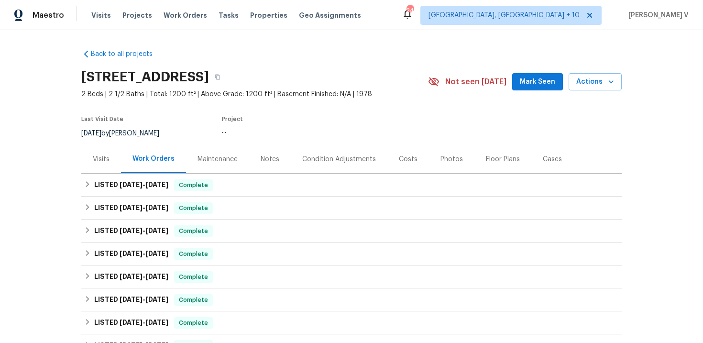
click at [96, 149] on div "Visits" at bounding box center [101, 159] width 40 height 28
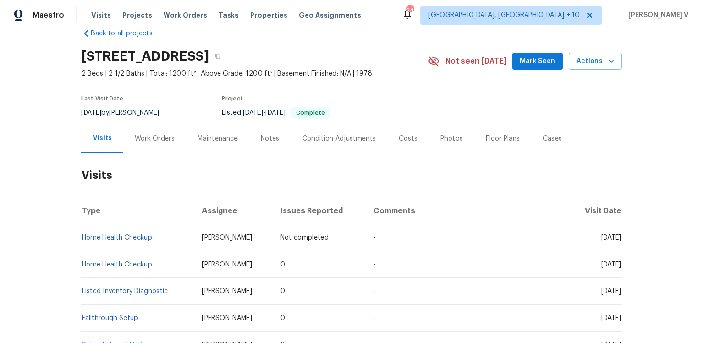
scroll to position [37, 0]
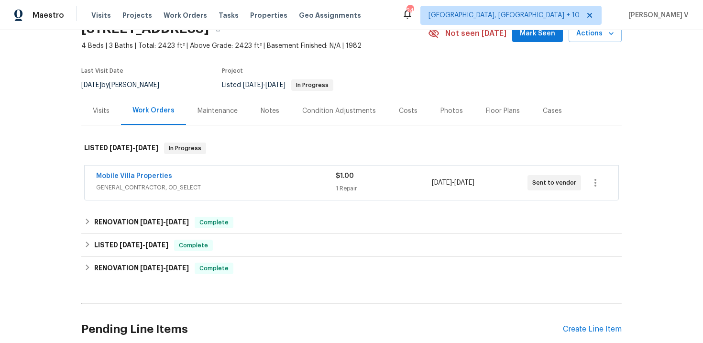
scroll to position [51, 0]
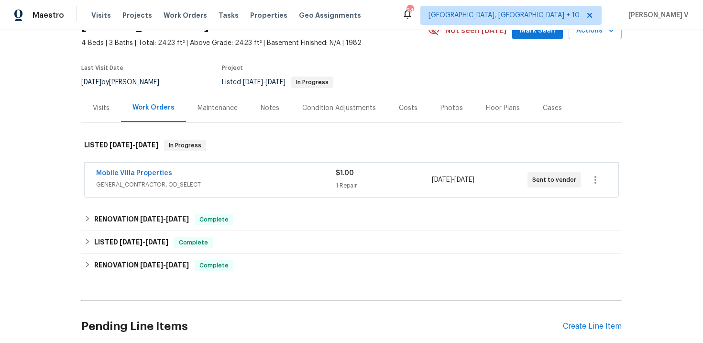
click at [268, 191] on div "Mobile Villa Properties GENERAL_CONTRACTOR, OD_SELECT" at bounding box center [216, 179] width 240 height 23
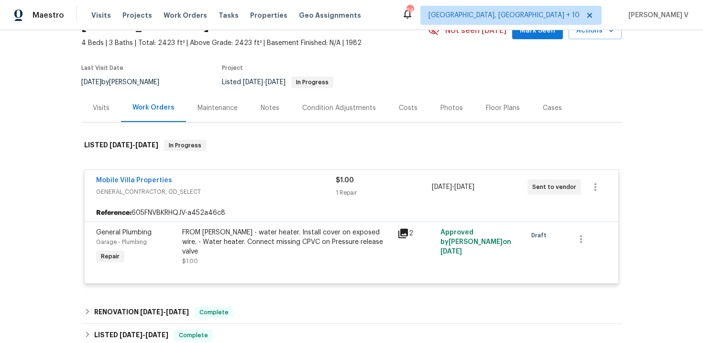
click at [284, 109] on div "Notes" at bounding box center [270, 108] width 42 height 28
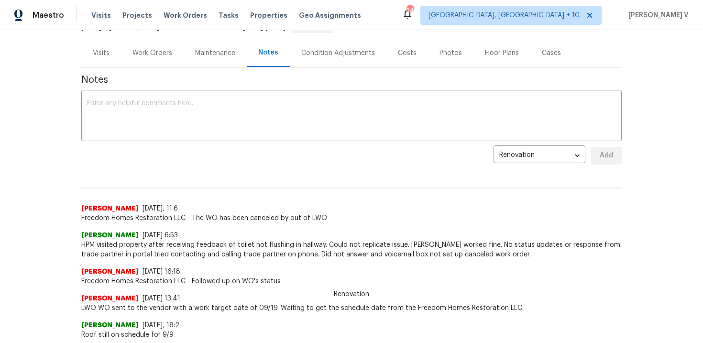
scroll to position [123, 0]
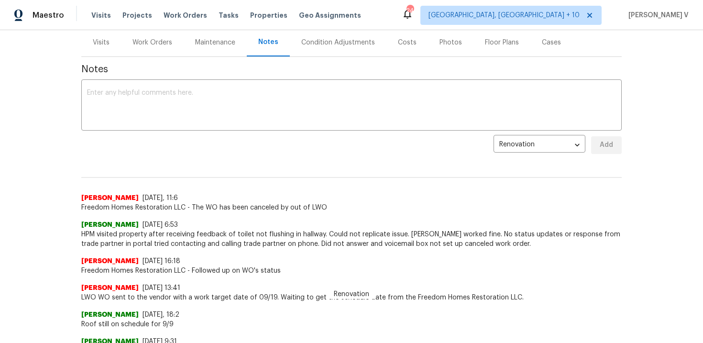
click at [555, 49] on div "Cases" at bounding box center [552, 42] width 42 height 28
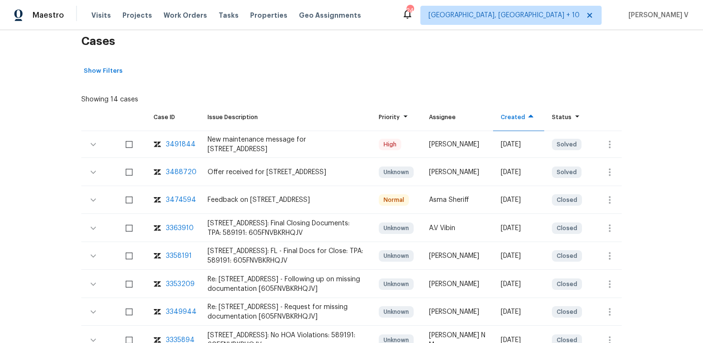
scroll to position [167, 0]
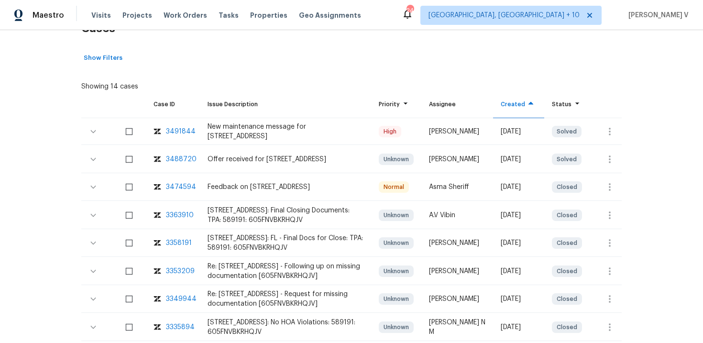
click at [182, 132] on div "3491844" at bounding box center [181, 132] width 30 height 10
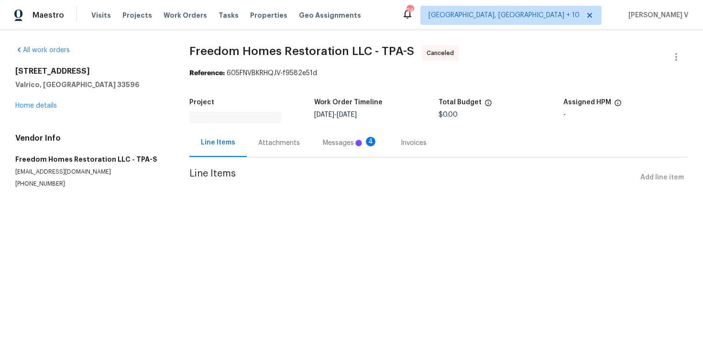
click at [311, 135] on div "Messages 4" at bounding box center [350, 143] width 78 height 28
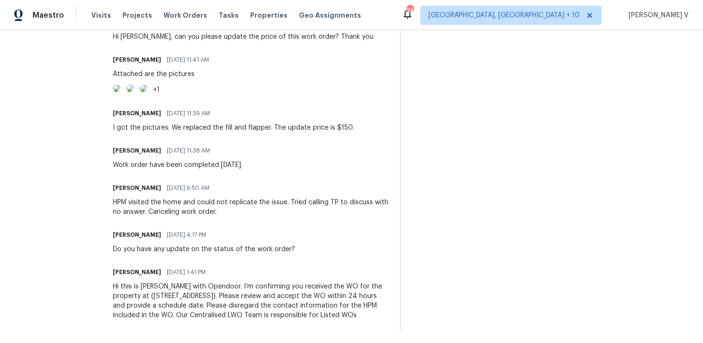
scroll to position [332, 0]
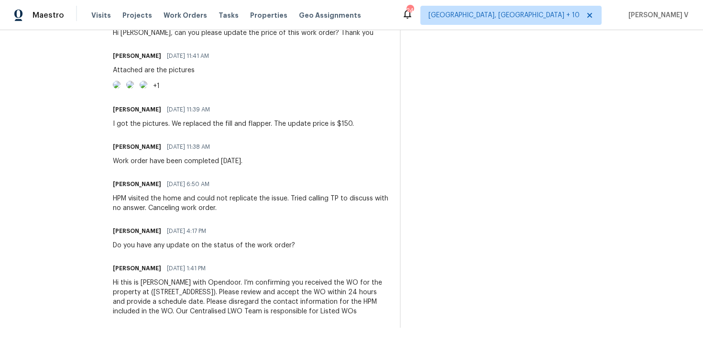
click at [121, 89] on img at bounding box center [117, 85] width 8 height 8
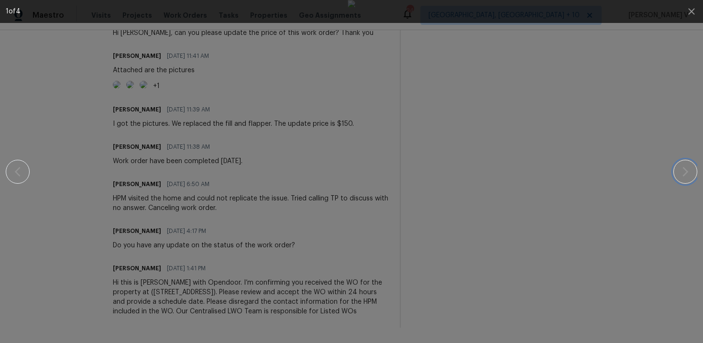
click at [692, 169] on button "button" at bounding box center [686, 172] width 24 height 24
click at [172, 108] on div at bounding box center [351, 171] width 621 height 343
click at [574, 100] on div at bounding box center [351, 171] width 621 height 343
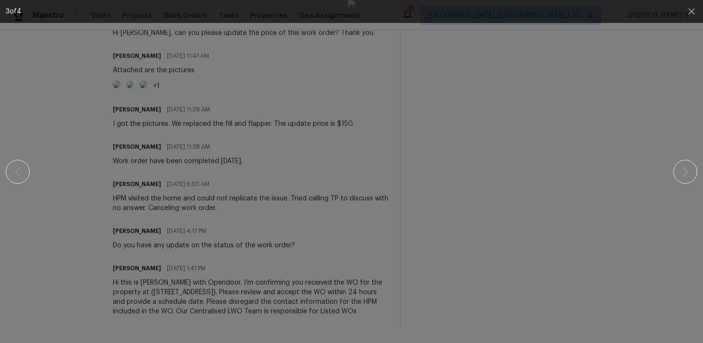
click at [574, 100] on div at bounding box center [351, 171] width 621 height 343
click at [687, 8] on icon "button" at bounding box center [691, 11] width 11 height 11
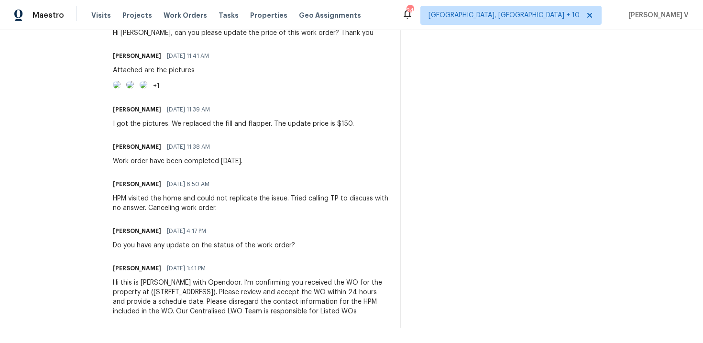
scroll to position [0, 0]
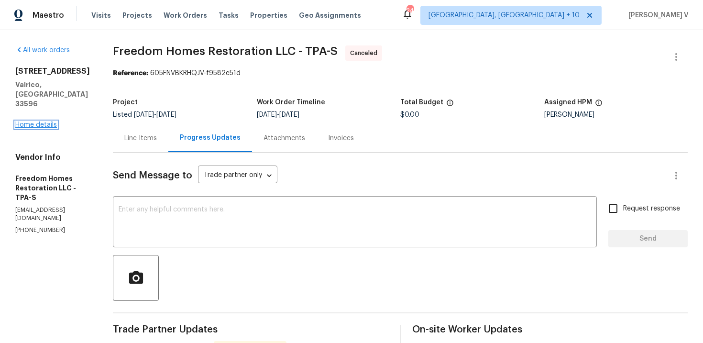
click at [35, 122] on link "Home details" at bounding box center [36, 125] width 42 height 7
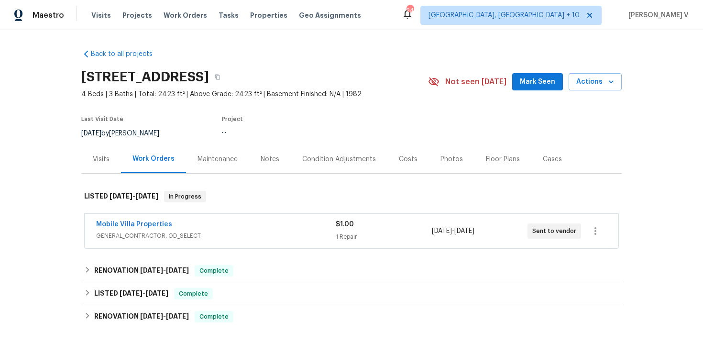
click at [202, 226] on div "Mobile Villa Properties" at bounding box center [216, 225] width 240 height 11
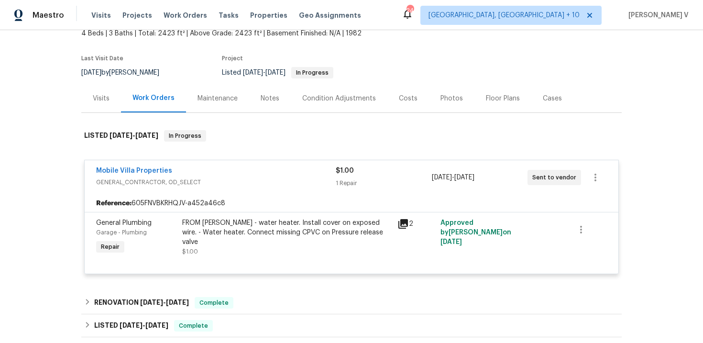
scroll to position [75, 0]
